Goal: Check status: Check status

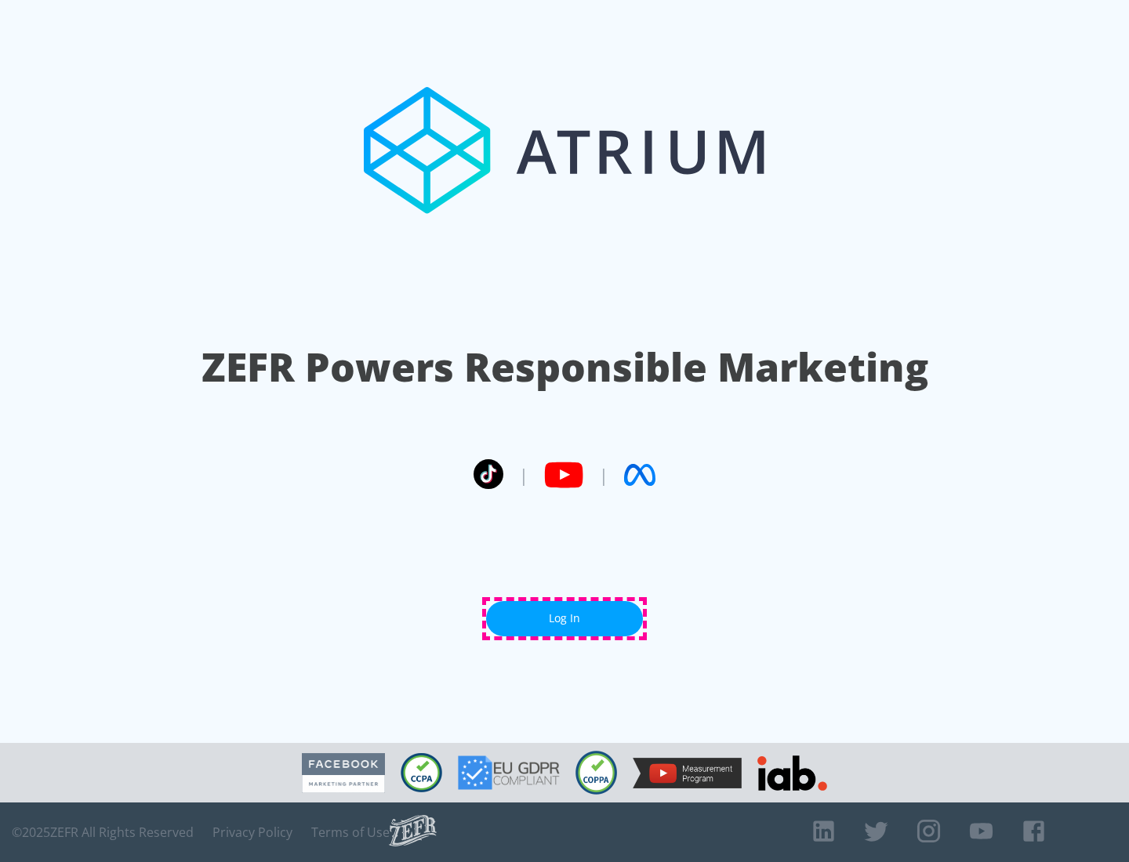
click at [564, 618] on link "Log In" at bounding box center [564, 618] width 157 height 35
